Goal: Information Seeking & Learning: Understand process/instructions

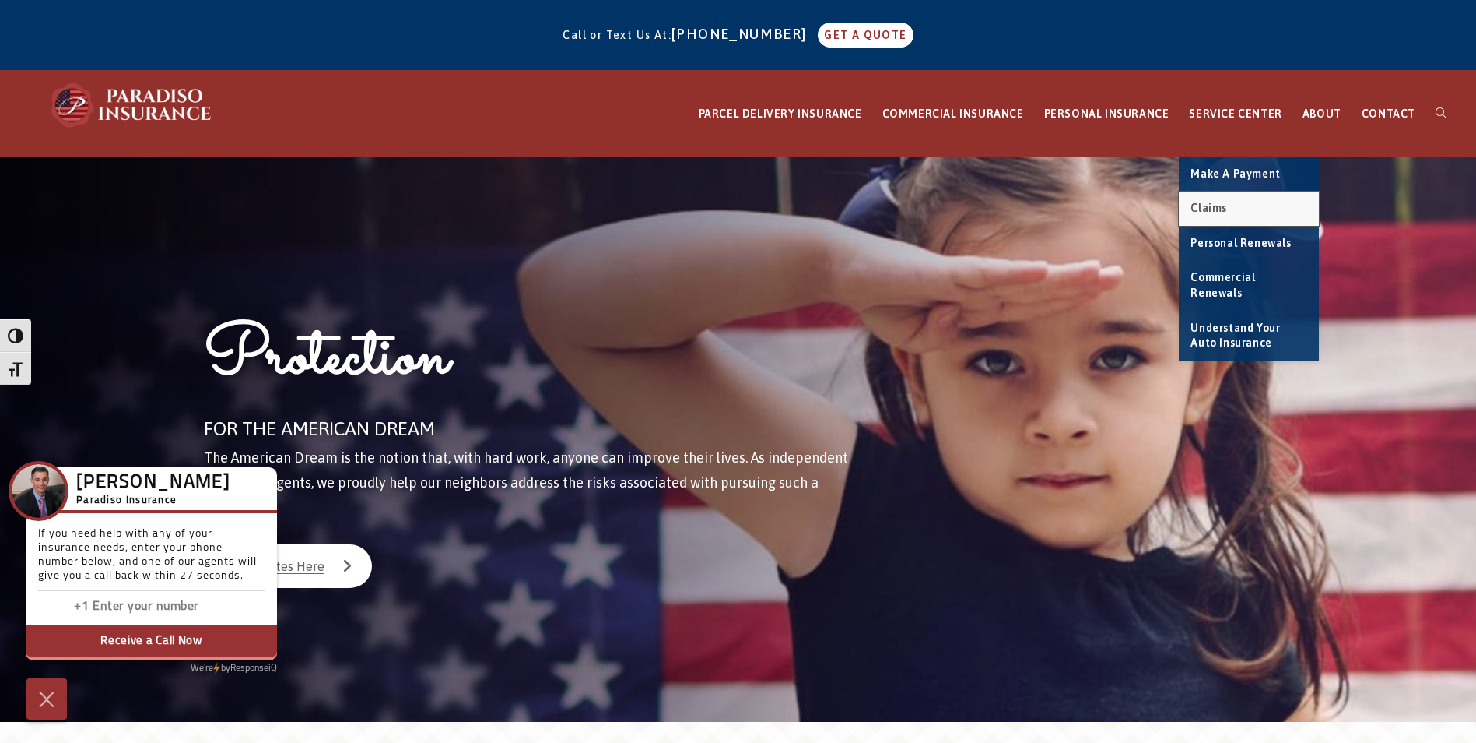
click at [1223, 200] on link "Claims" at bounding box center [1249, 208] width 140 height 34
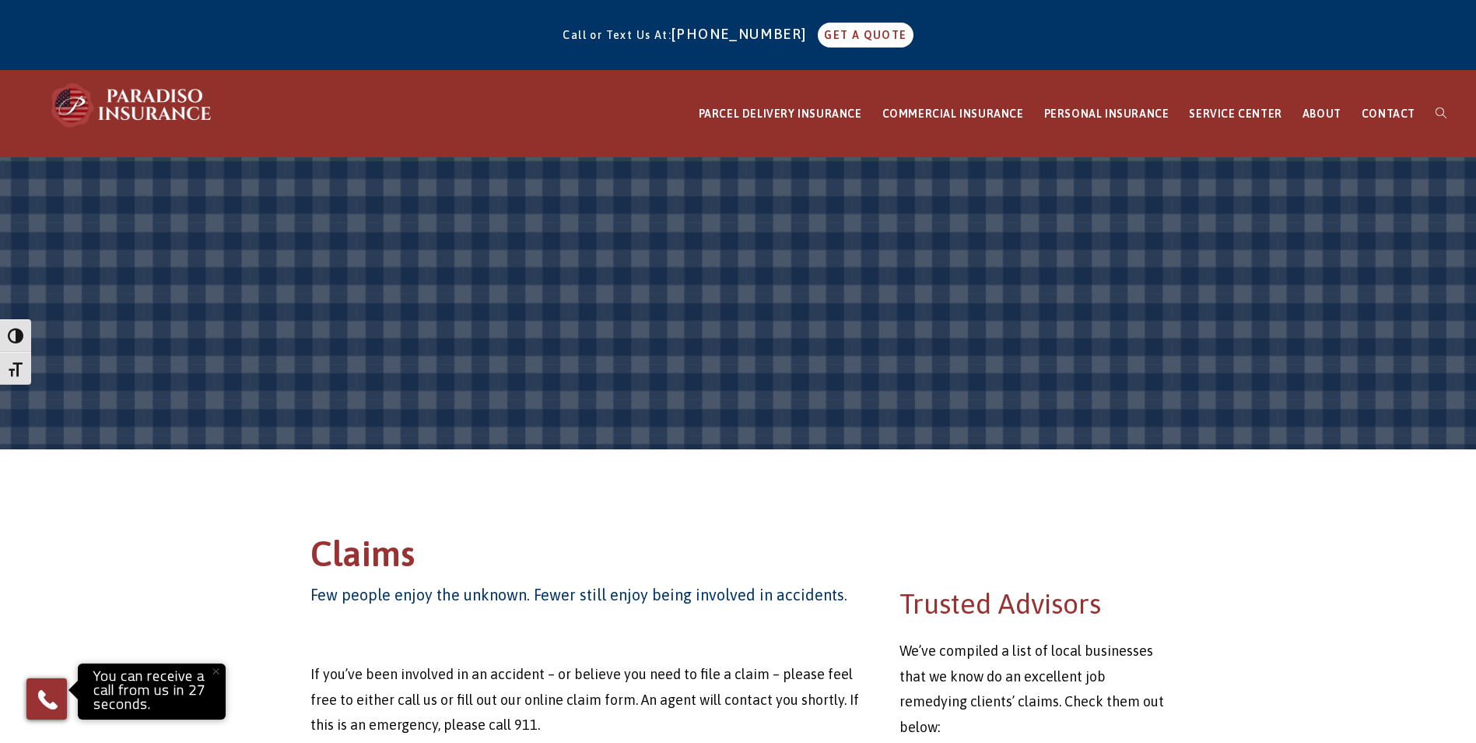
click at [600, 382] on span at bounding box center [738, 303] width 1476 height 292
click at [922, 276] on span at bounding box center [738, 303] width 1476 height 292
click at [25, 392] on span at bounding box center [738, 303] width 1476 height 292
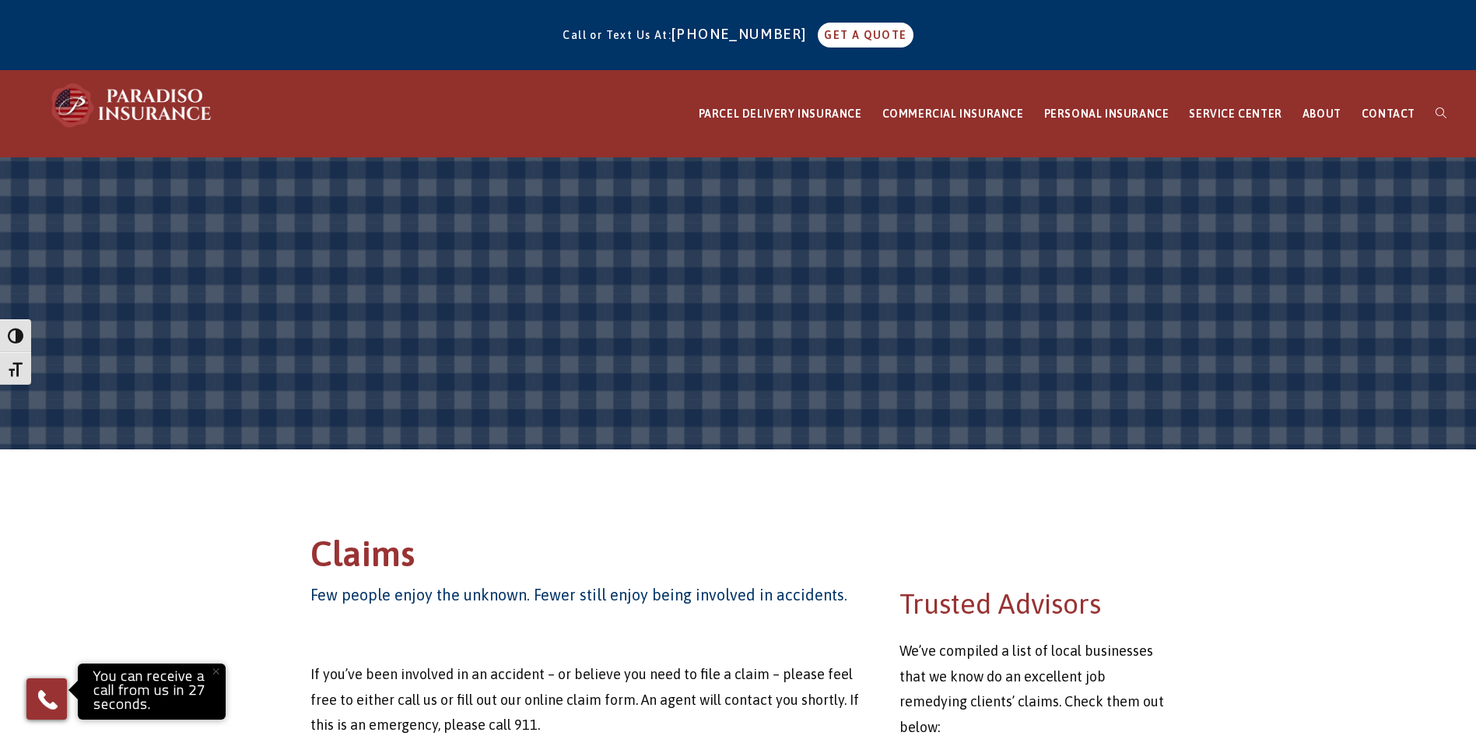
scroll to position [649, 0]
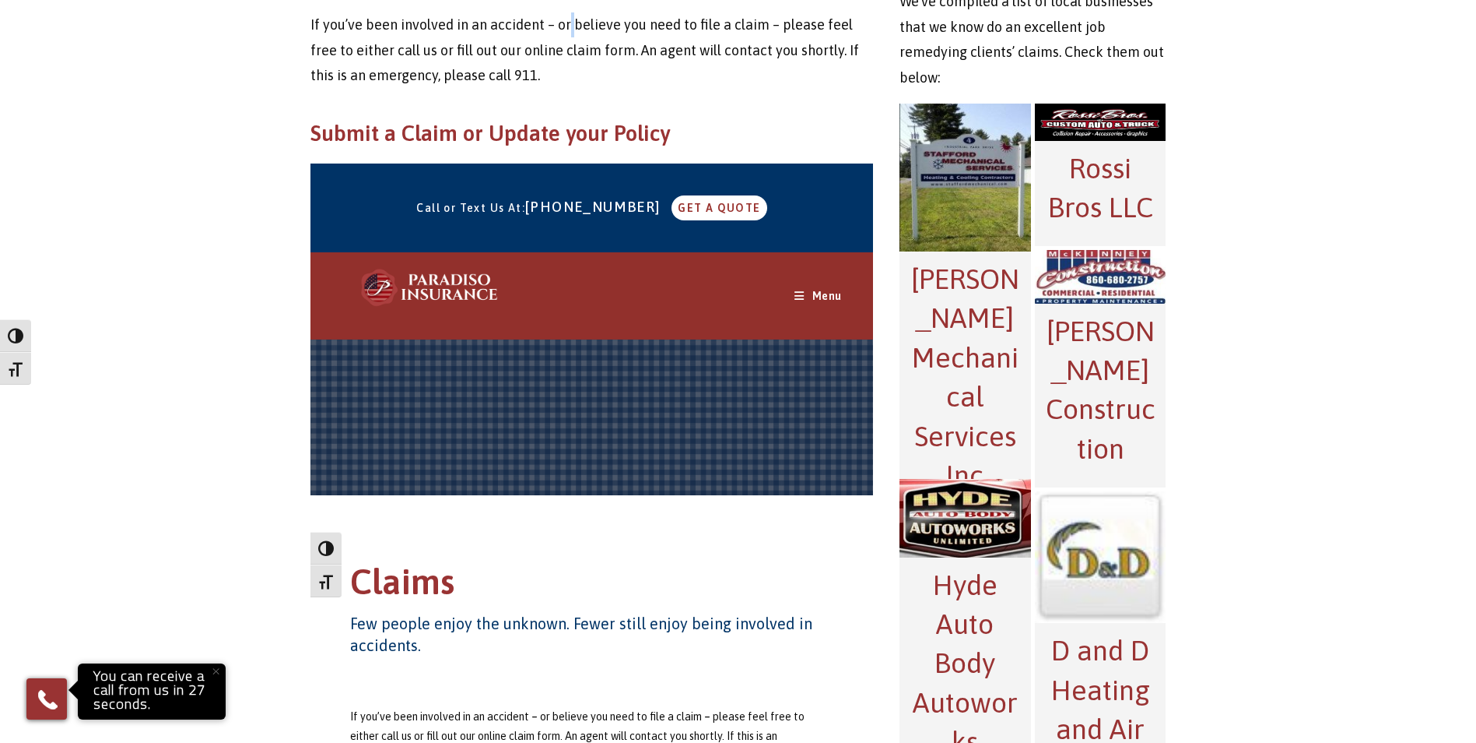
drag, startPoint x: 573, startPoint y: 32, endPoint x: 564, endPoint y: 38, distance: 10.6
click at [566, 37] on p "If you’ve been involved in an accident – or believe you need to file a claim – …" at bounding box center [592, 49] width 563 height 75
